Goal: Task Accomplishment & Management: Use online tool/utility

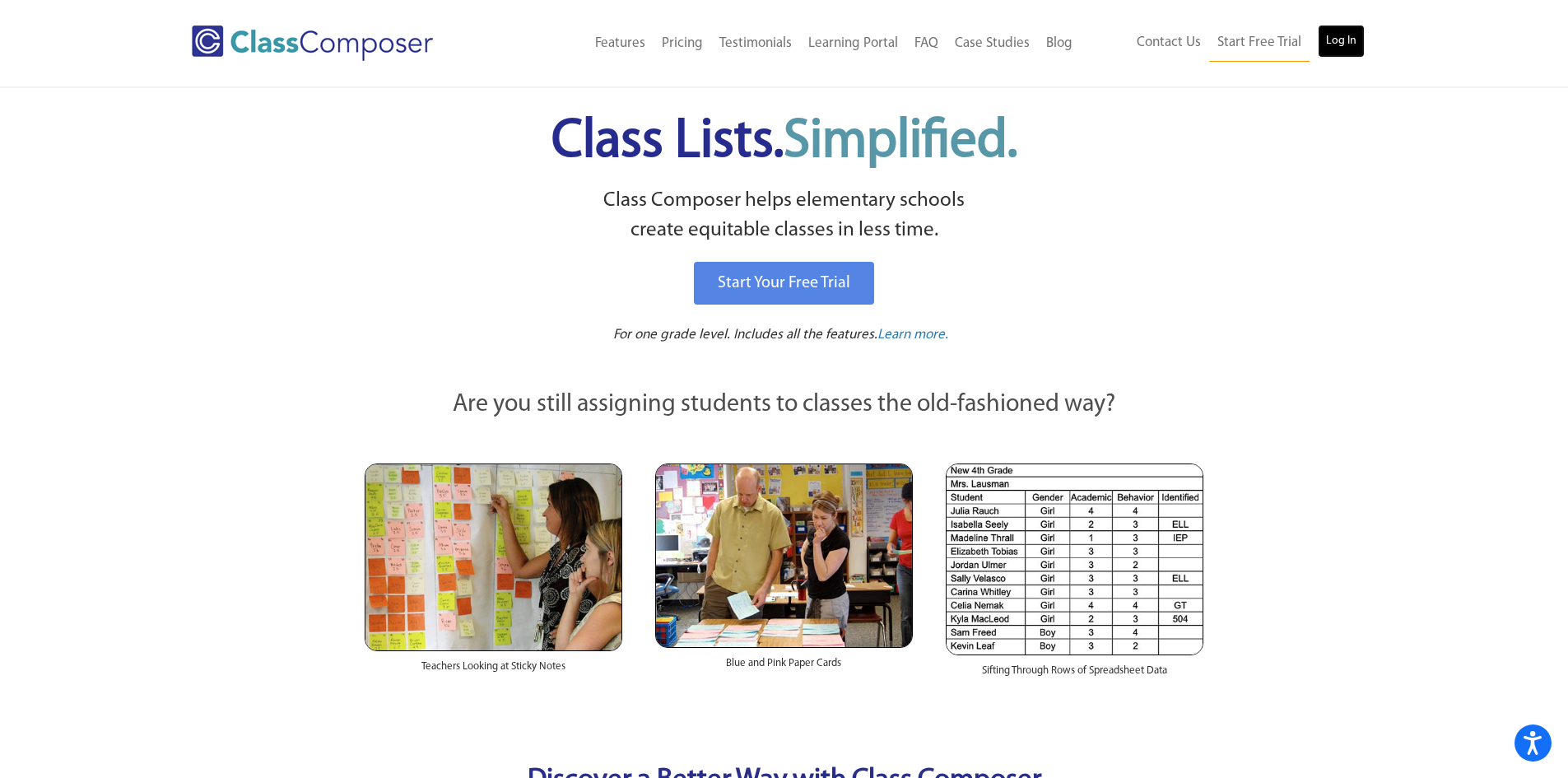
click at [1329, 40] on link "Log In" at bounding box center [1340, 41] width 47 height 33
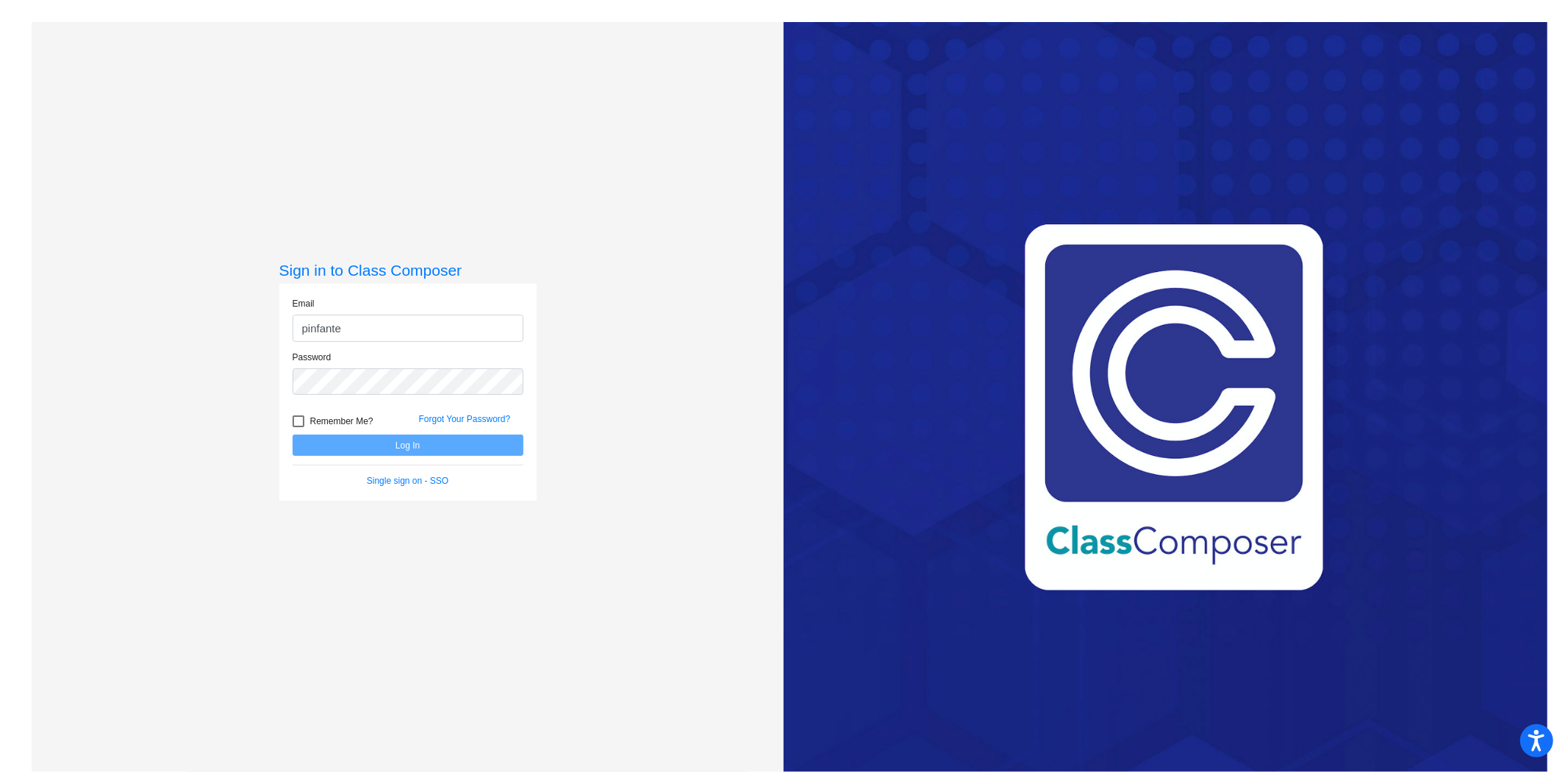
type input "[EMAIL_ADDRESS][DOMAIN_NAME]"
click at [293, 434] on button "Log In" at bounding box center [408, 445] width 231 height 21
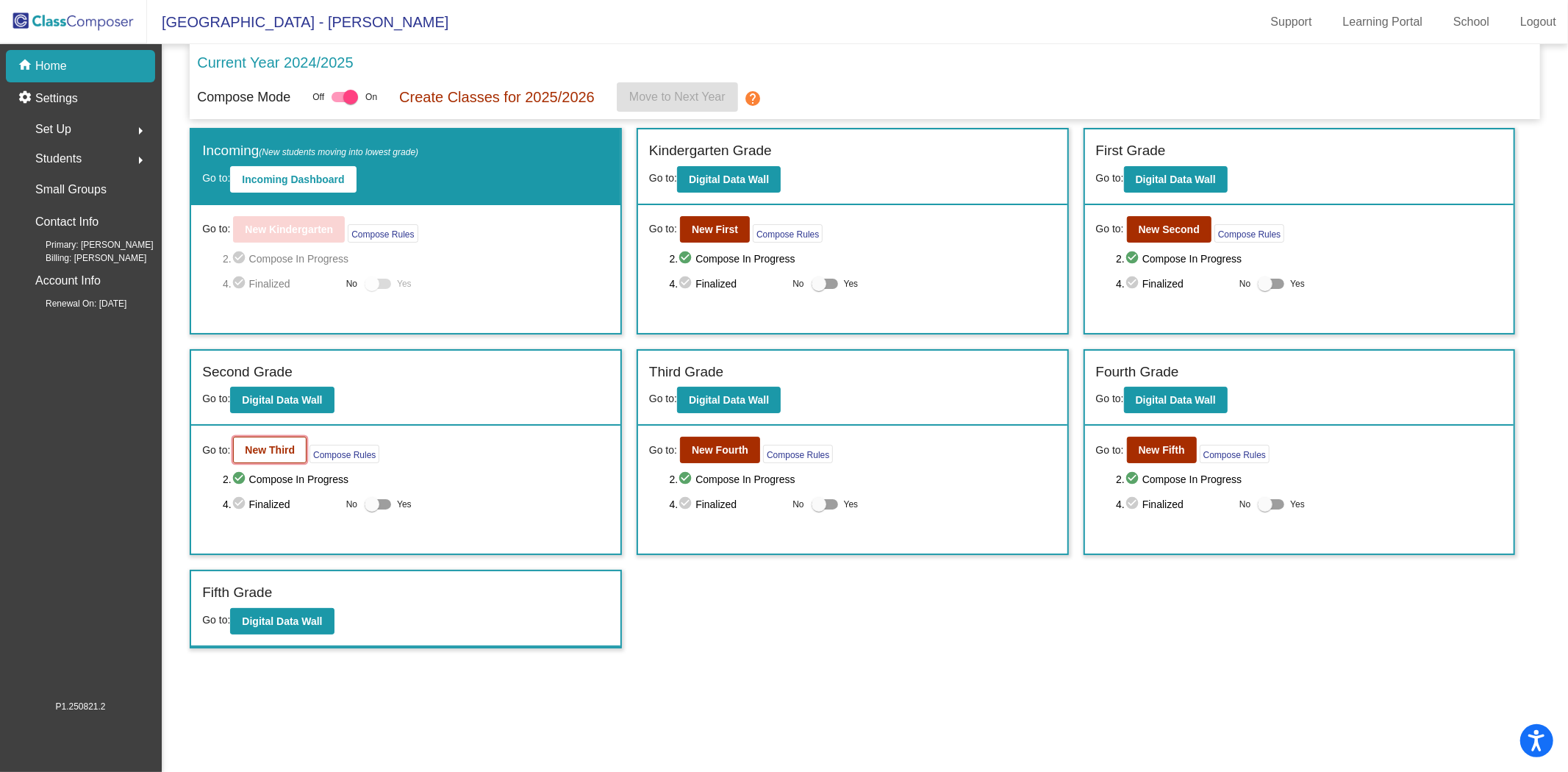
click at [287, 450] on b "New Third" at bounding box center [270, 450] width 50 height 12
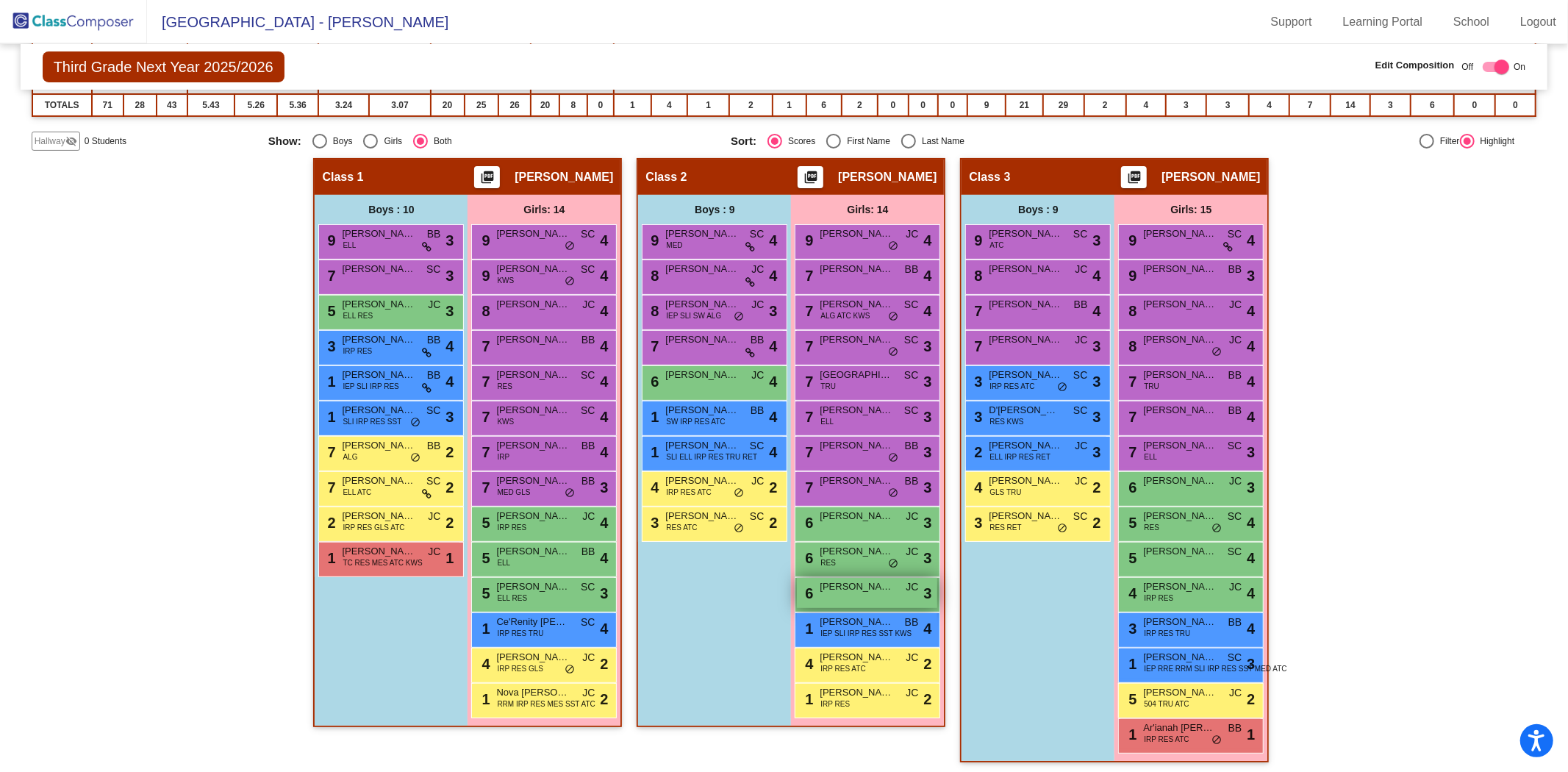
scroll to position [150, 0]
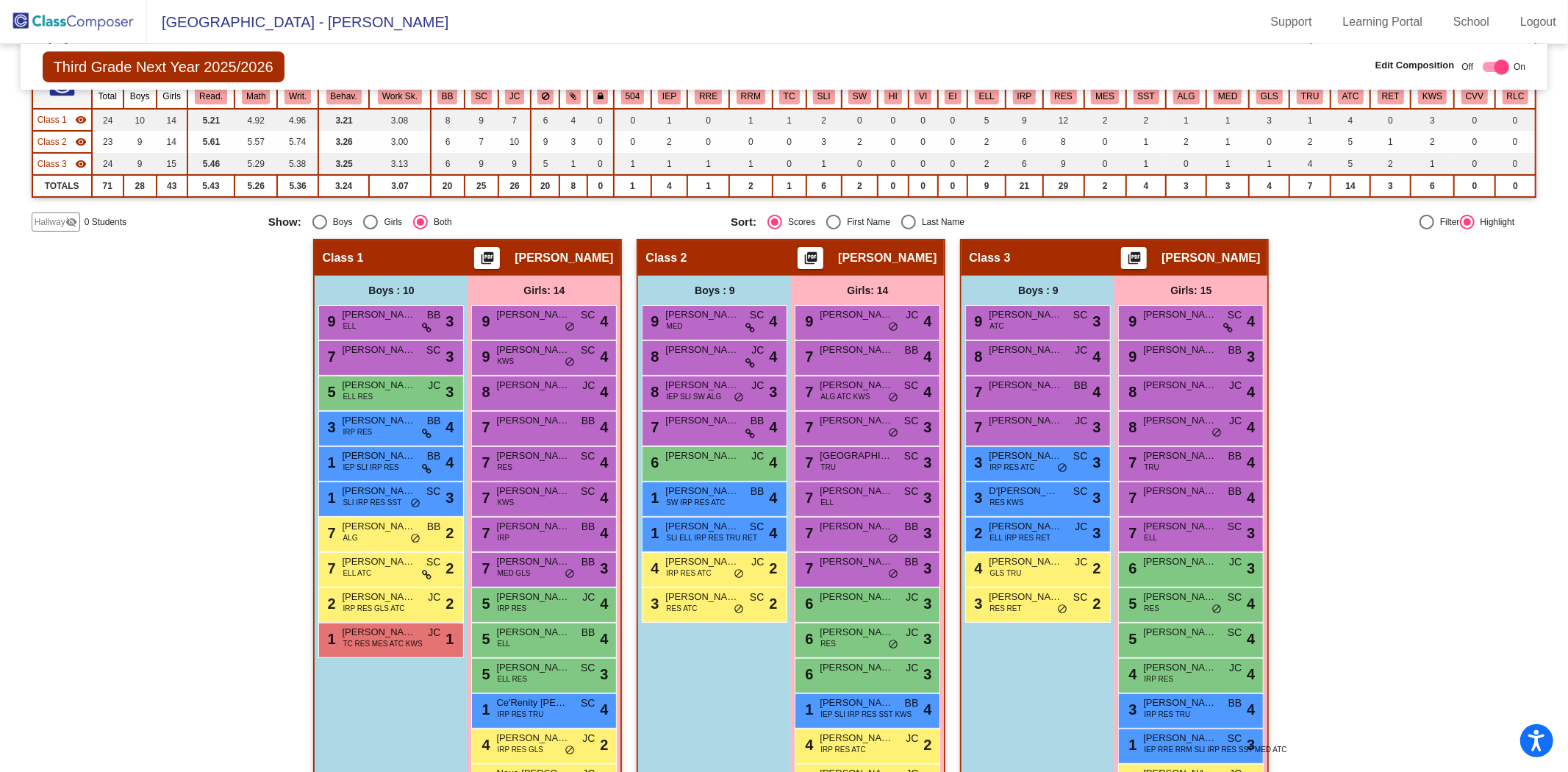
click at [113, 27] on img at bounding box center [73, 21] width 147 height 43
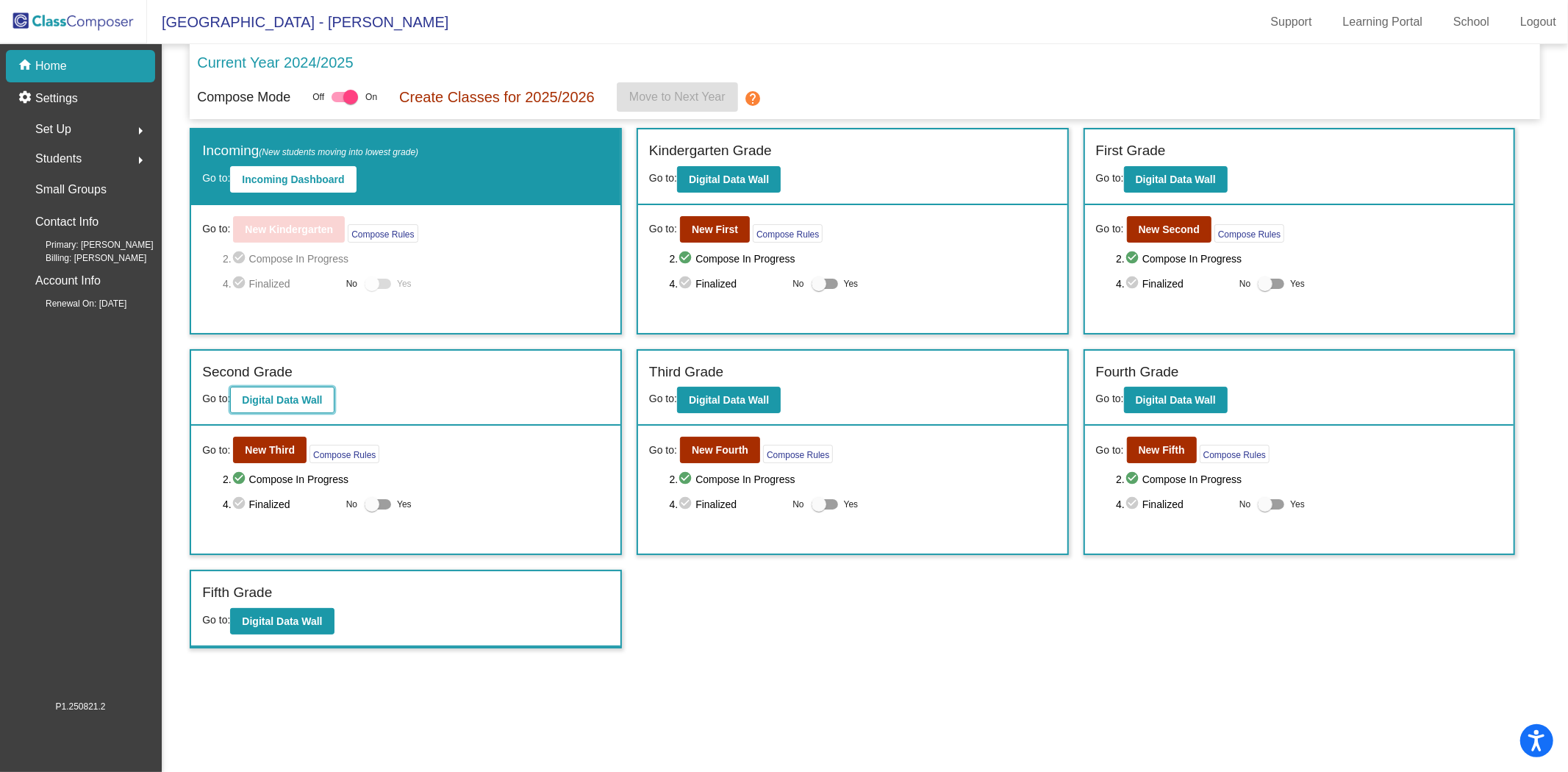
click at [300, 405] on button "Digital Data Wall" at bounding box center [282, 400] width 104 height 26
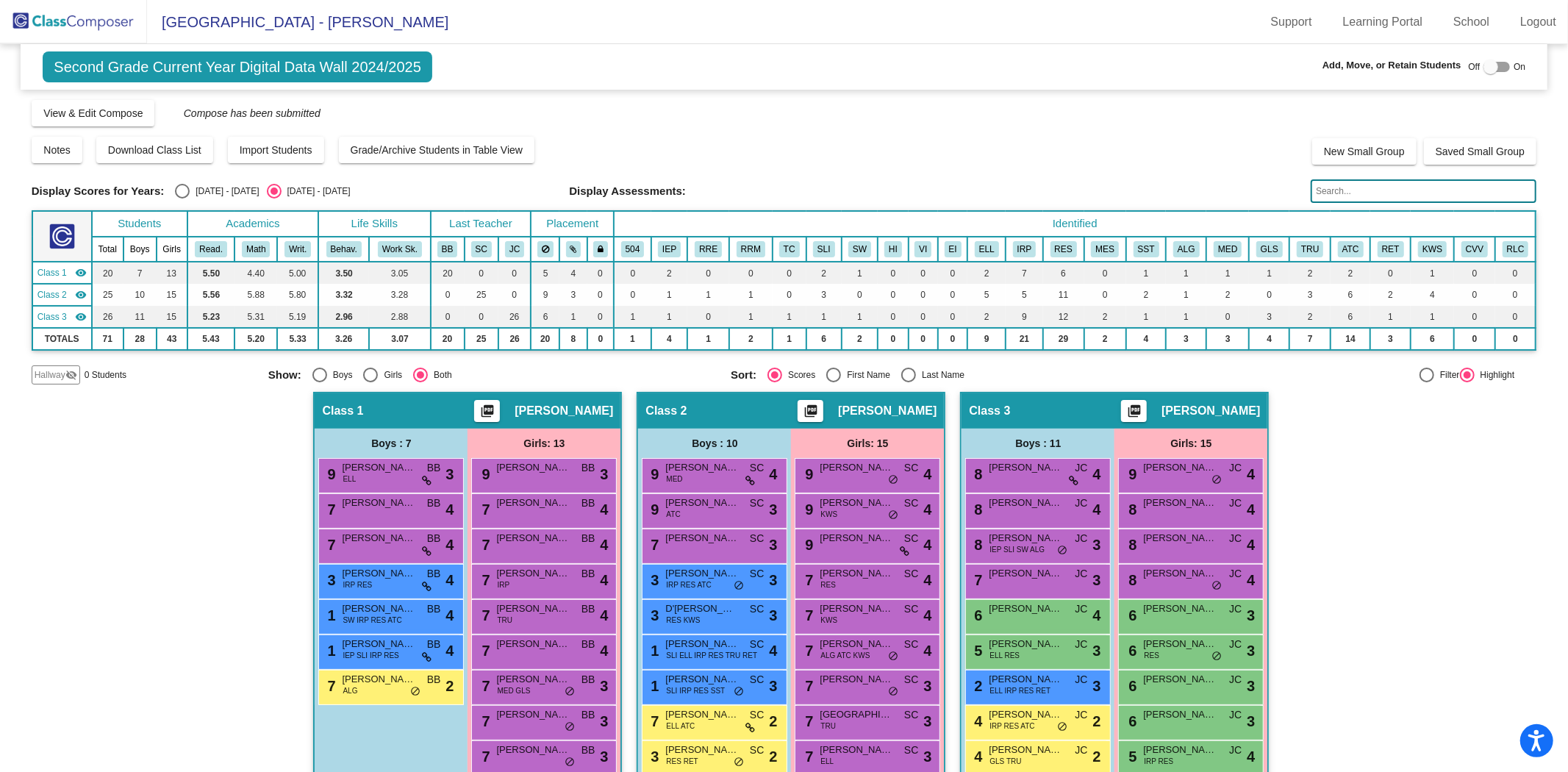
click at [1363, 189] on input "text" at bounding box center [1424, 191] width 226 height 24
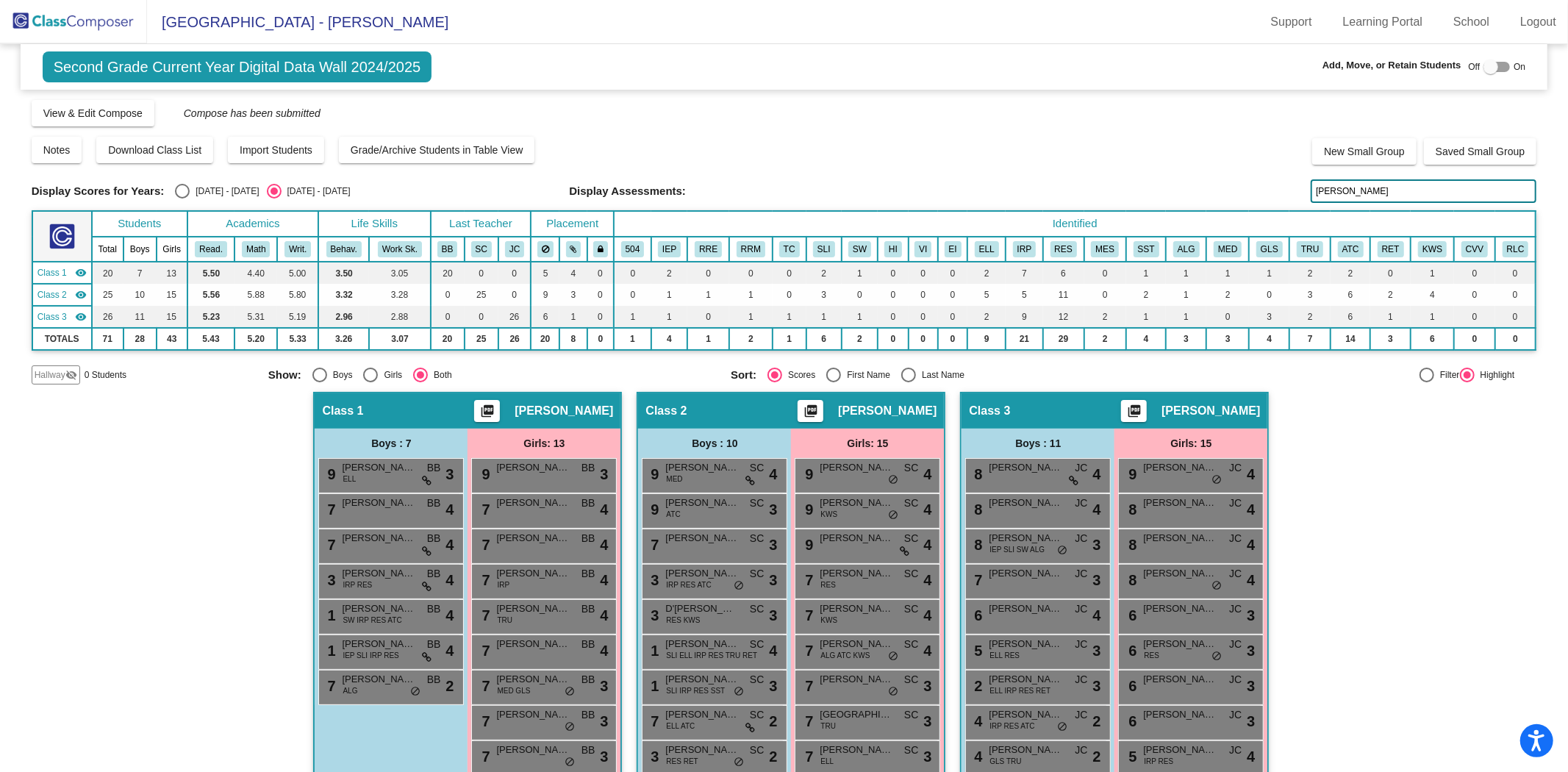
drag, startPoint x: 1333, startPoint y: 187, endPoint x: 1295, endPoint y: 185, distance: 38.1
click at [1295, 185] on div "Display Scores for Years: [DATE] - [DATE] [DATE] - [DATE] Display Assessments: …" at bounding box center [784, 191] width 1506 height 24
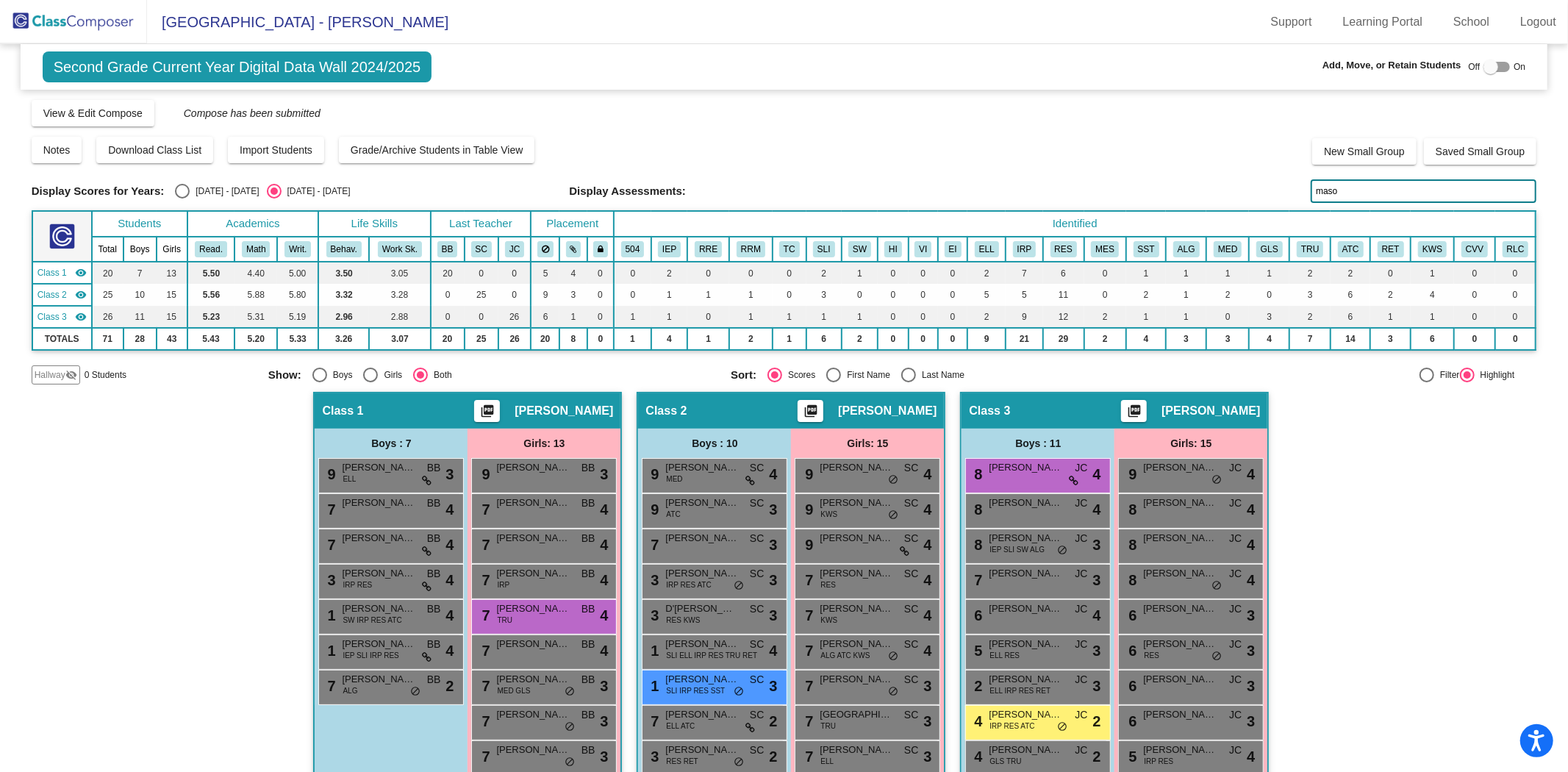
type input "[PERSON_NAME]"
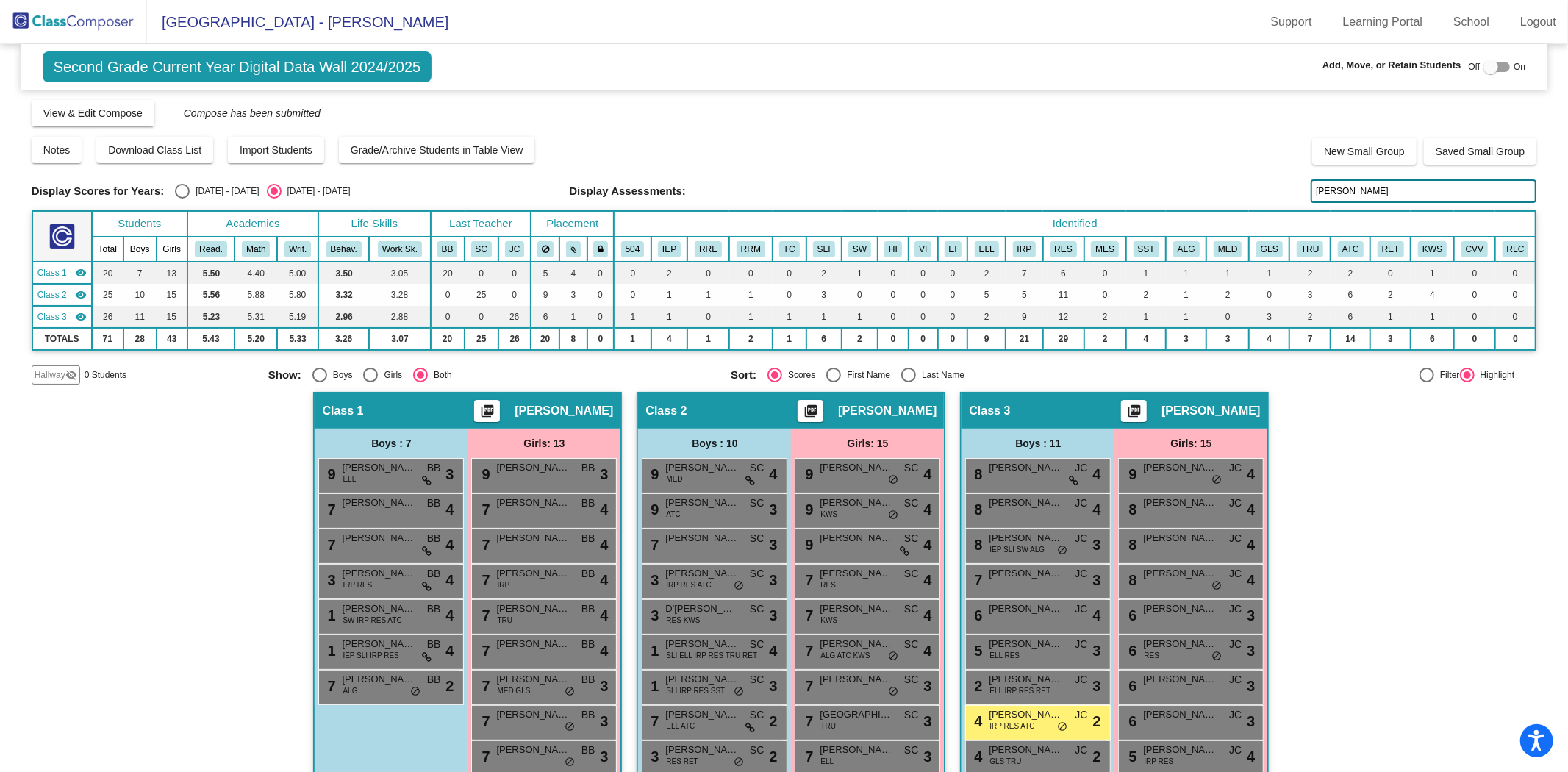
drag, startPoint x: 1358, startPoint y: 189, endPoint x: 1278, endPoint y: 203, distance: 81.2
click at [1278, 203] on div "Display Scores for Years: [DATE] - [DATE] [DATE] - [DATE] Grade/Archive Student…" at bounding box center [784, 241] width 1506 height 286
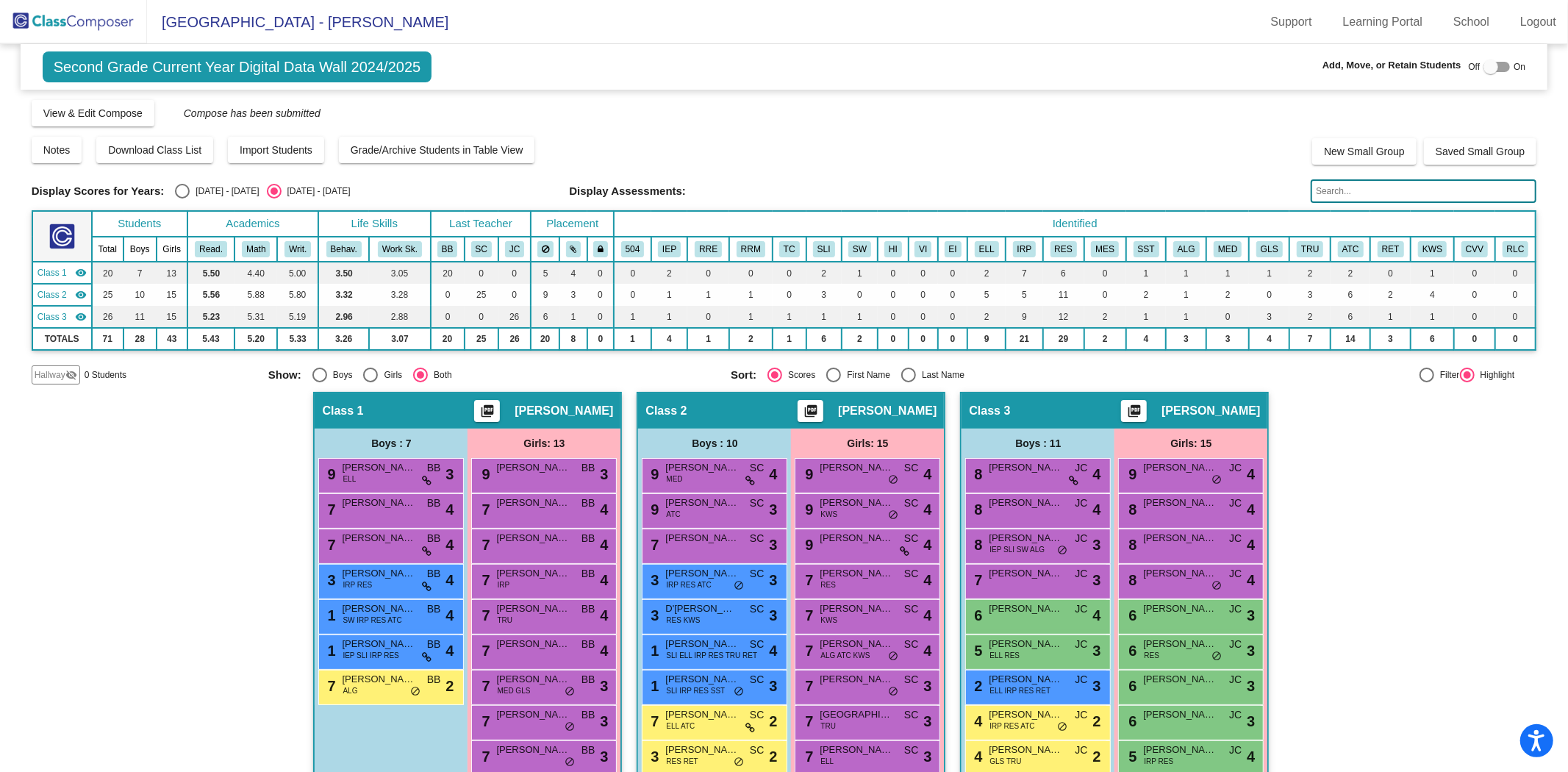
click at [96, 26] on img at bounding box center [73, 21] width 147 height 43
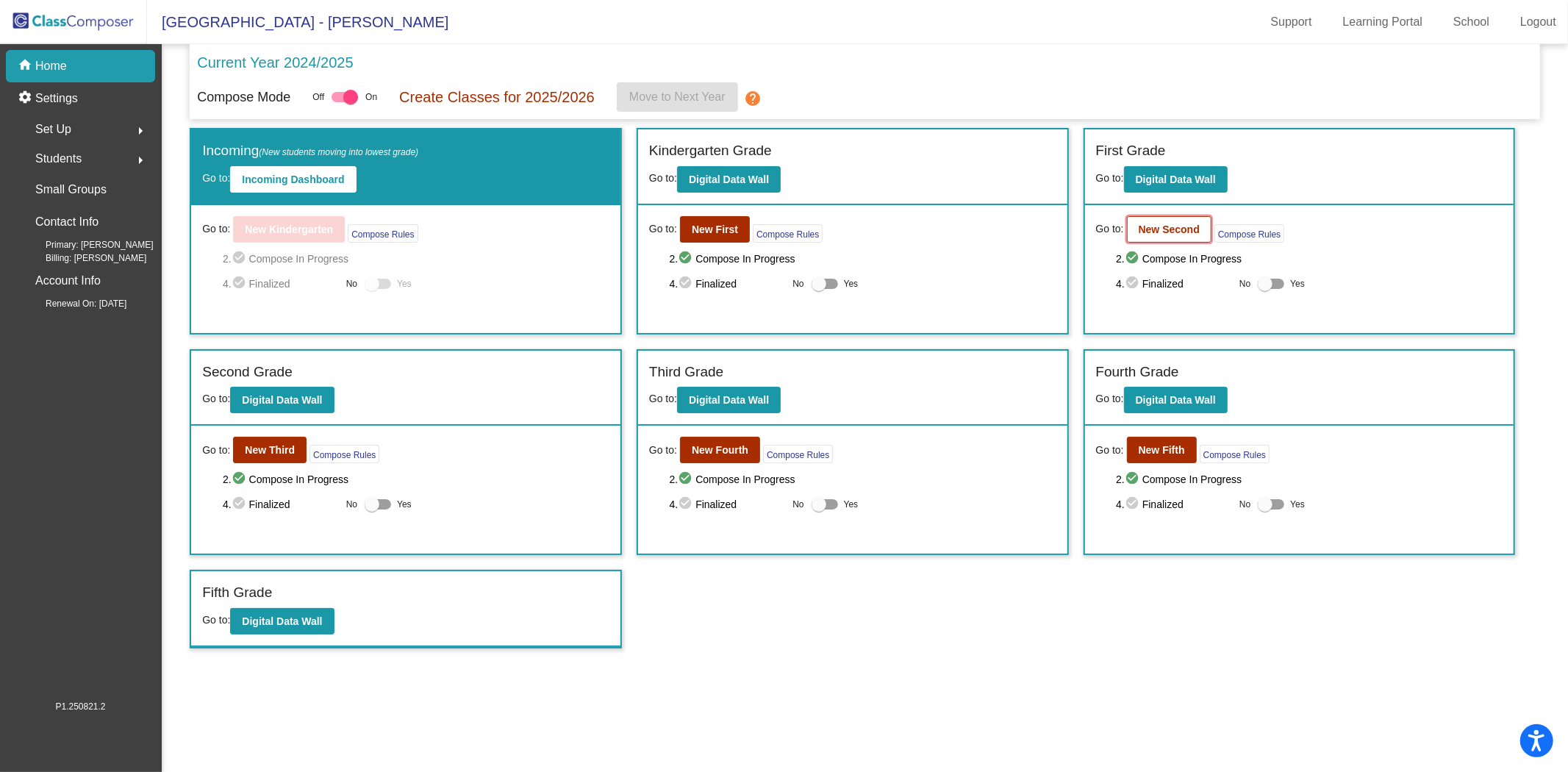
click at [1139, 232] on b "New Second" at bounding box center [1169, 229] width 61 height 12
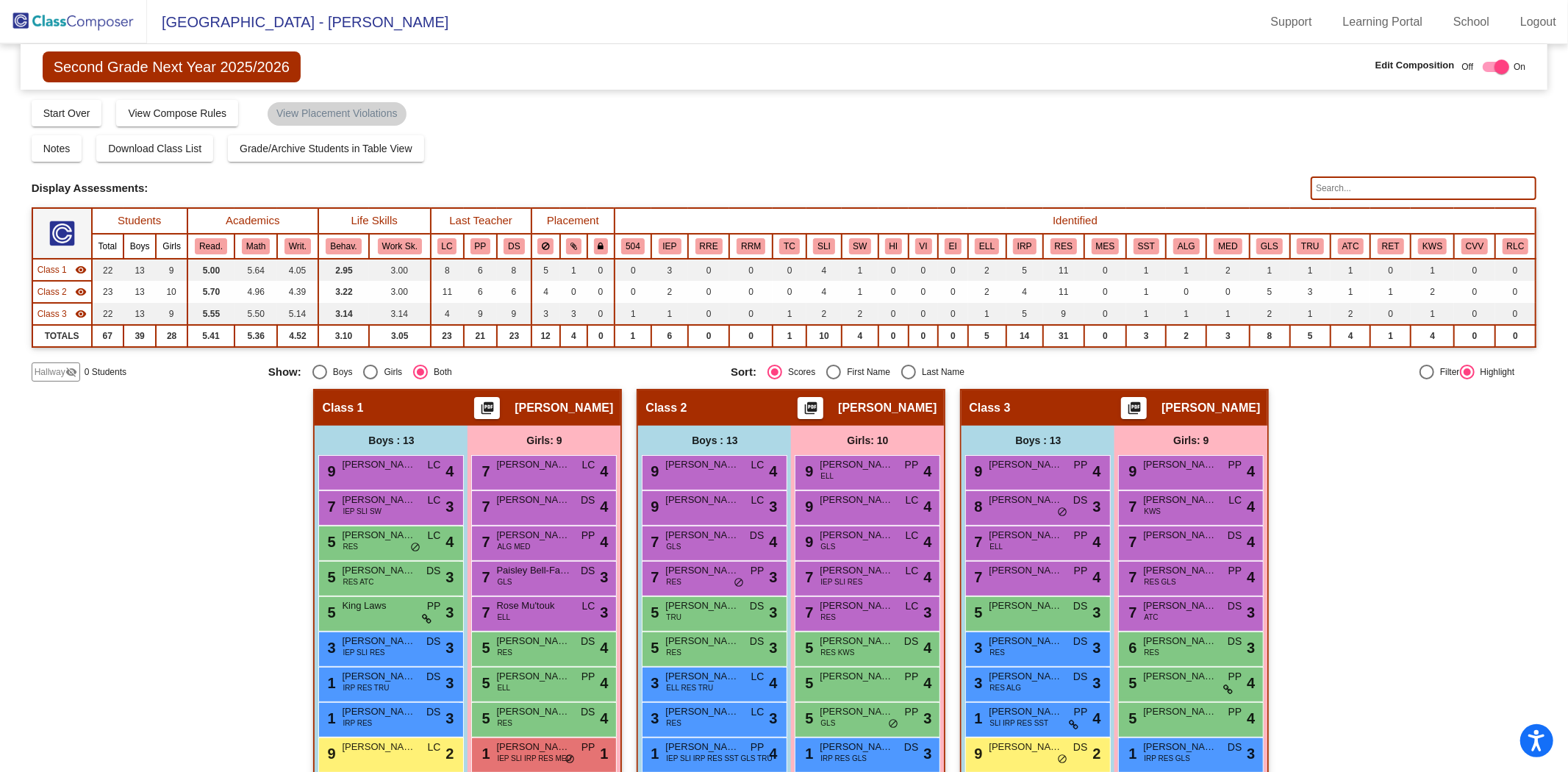
scroll to position [160, 0]
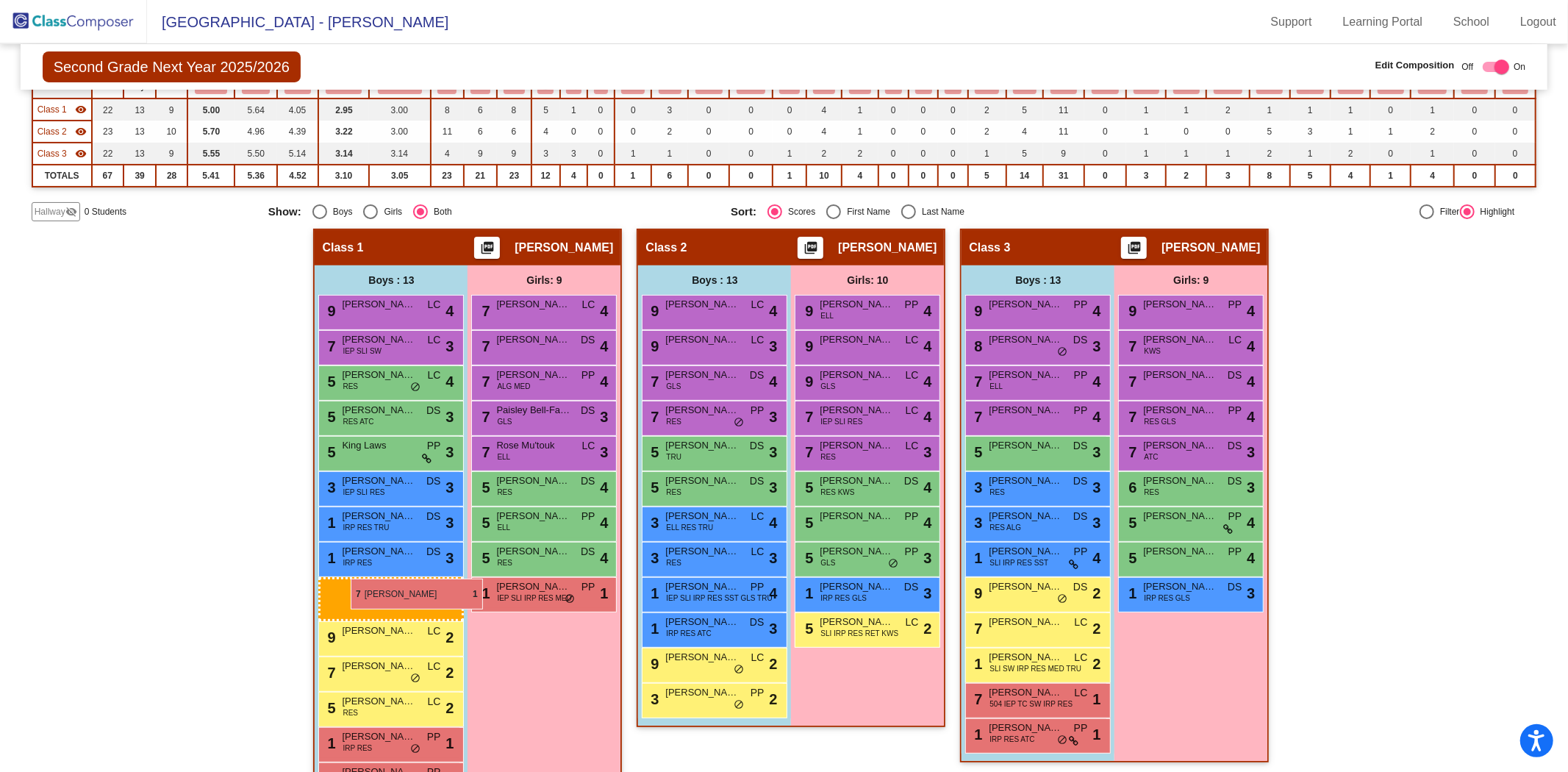
drag, startPoint x: 720, startPoint y: 730, endPoint x: 350, endPoint y: 579, distance: 399.6
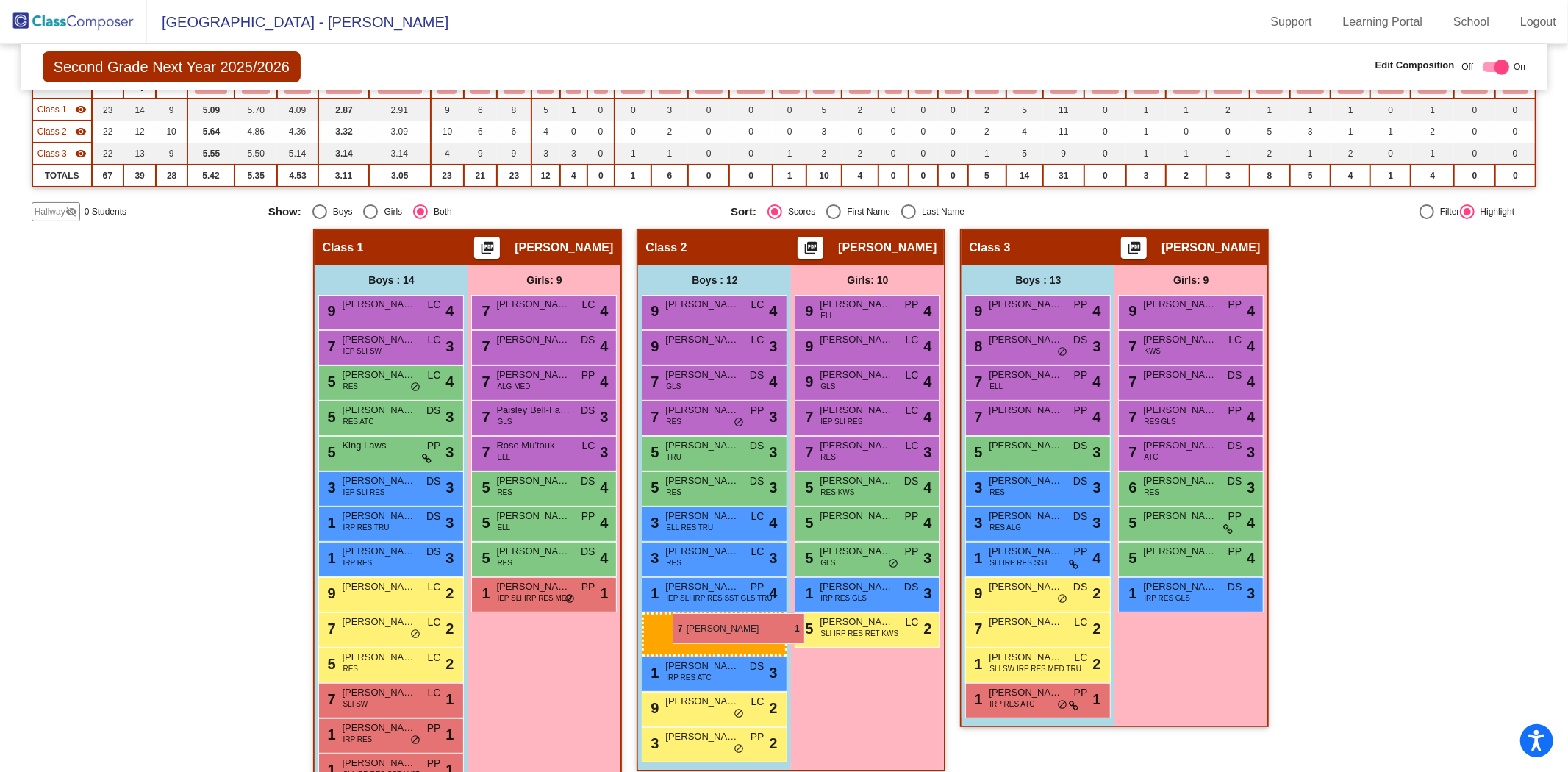
drag, startPoint x: 1028, startPoint y: 685, endPoint x: 673, endPoint y: 613, distance: 362.2
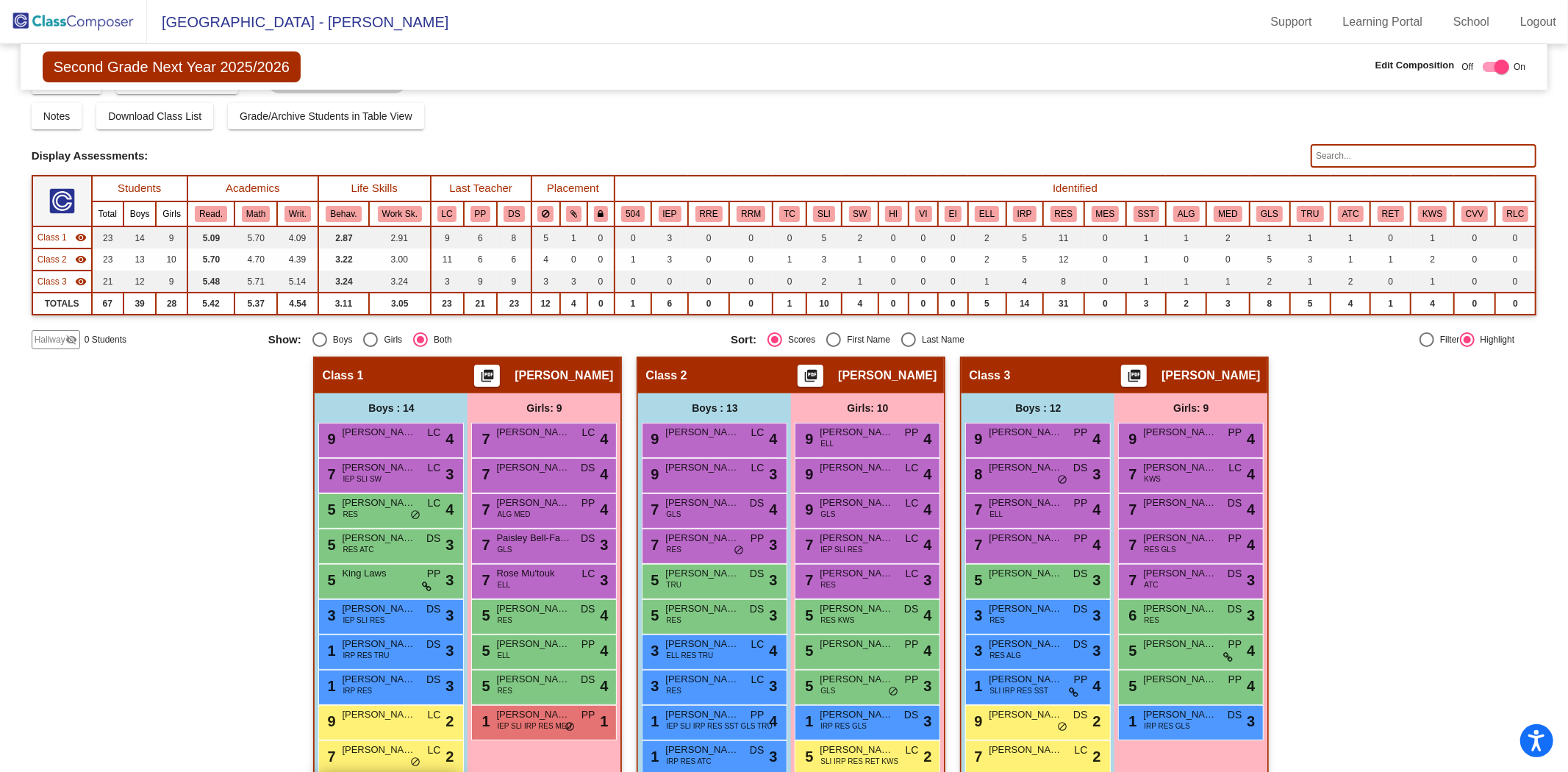
scroll to position [114, 0]
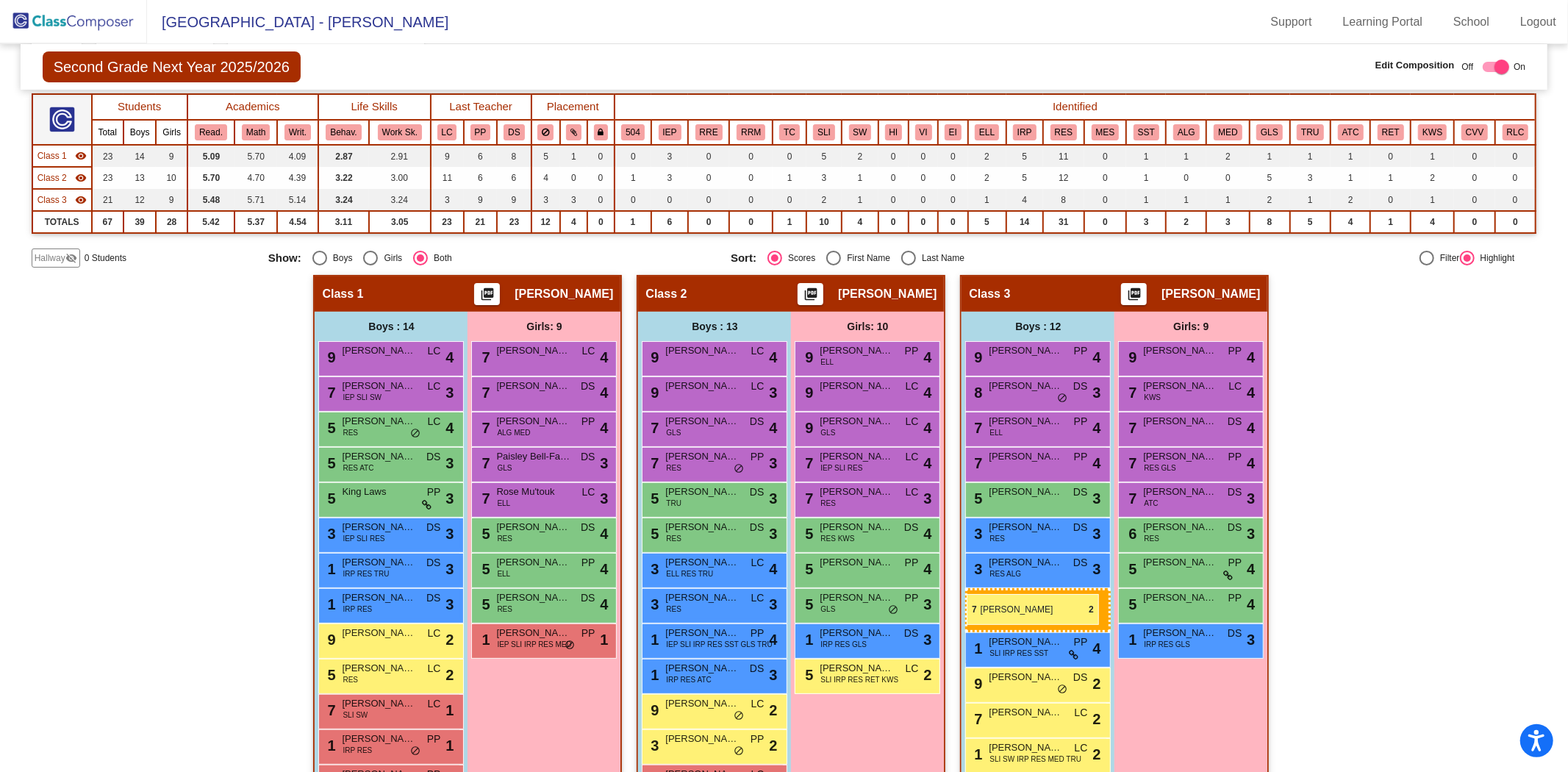
drag, startPoint x: 362, startPoint y: 673, endPoint x: 966, endPoint y: 594, distance: 609.1
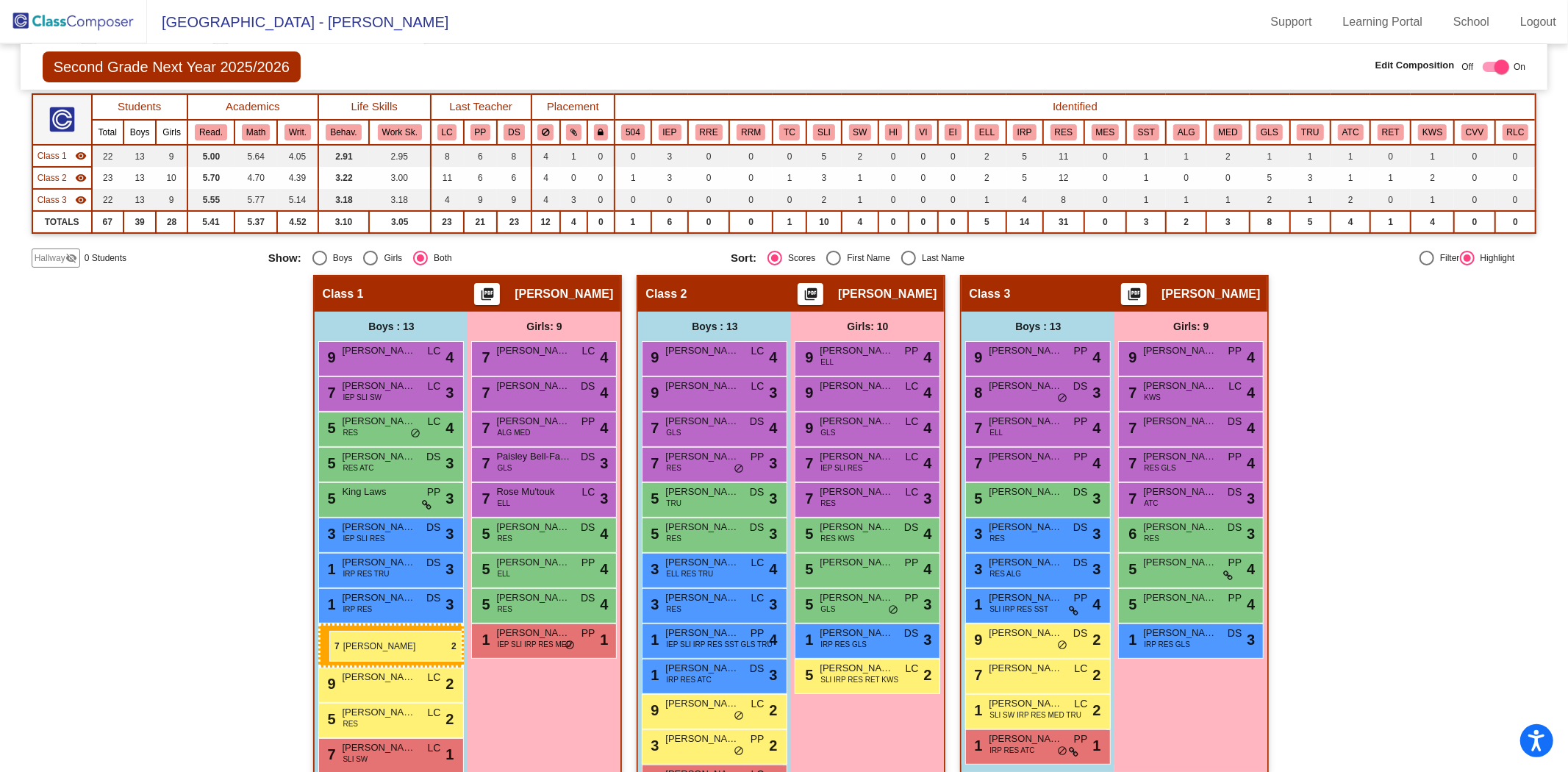
drag, startPoint x: 1002, startPoint y: 702, endPoint x: 329, endPoint y: 630, distance: 676.8
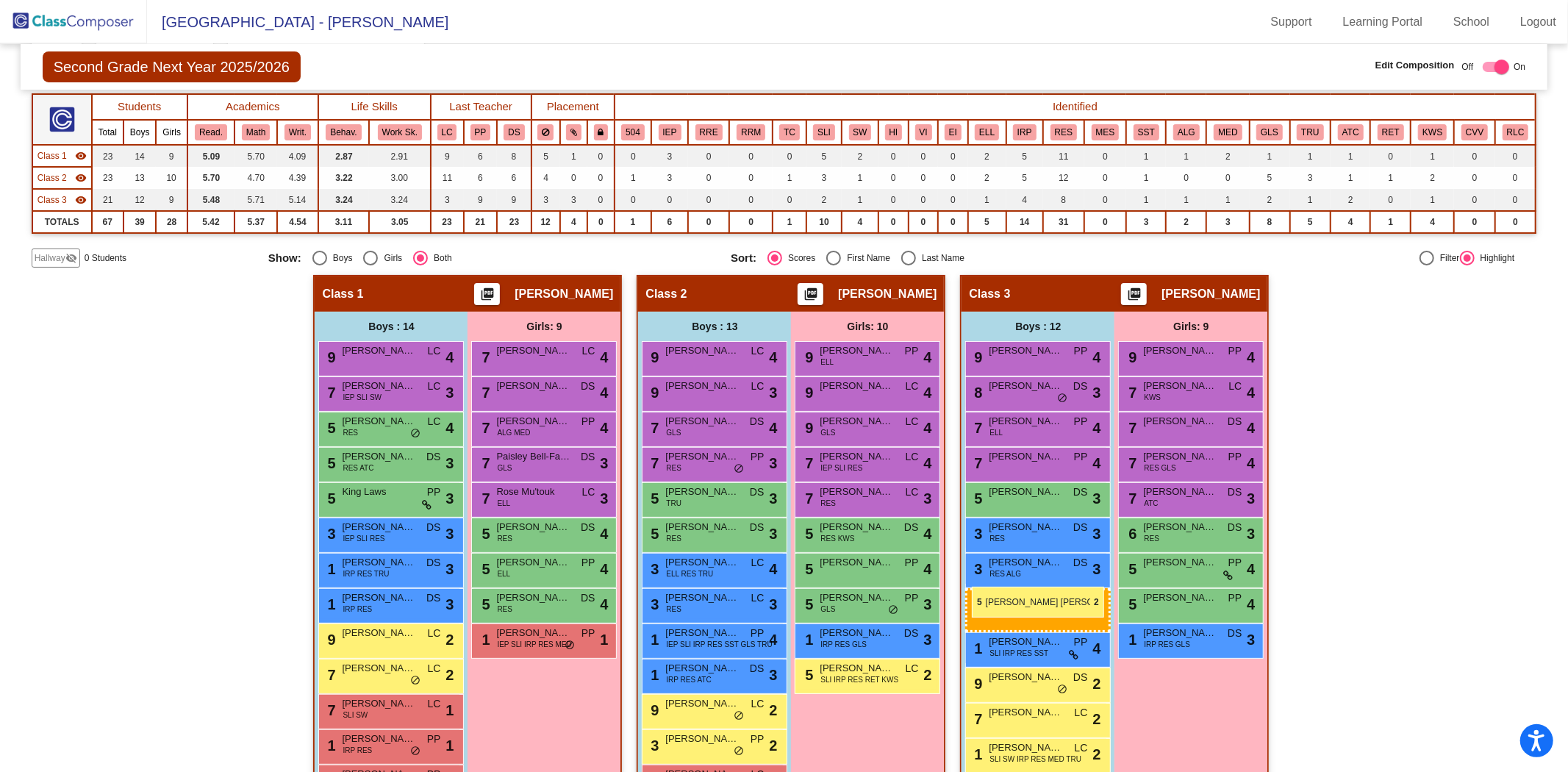
drag, startPoint x: 366, startPoint y: 703, endPoint x: 972, endPoint y: 586, distance: 617.2
